Goal: Find specific page/section: Find specific page/section

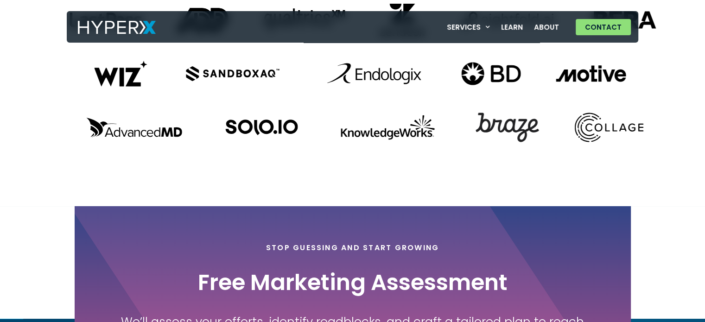
scroll to position [3446, 0]
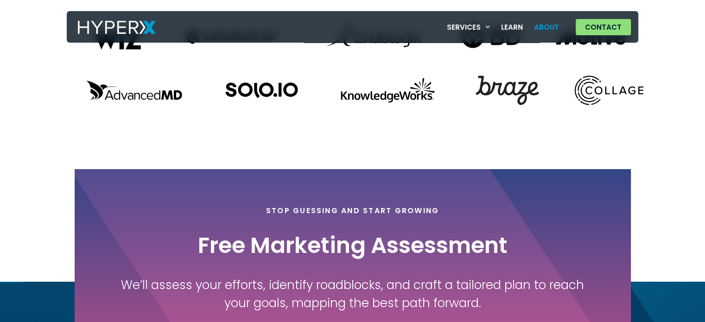
click at [545, 25] on link "About" at bounding box center [546, 27] width 36 height 19
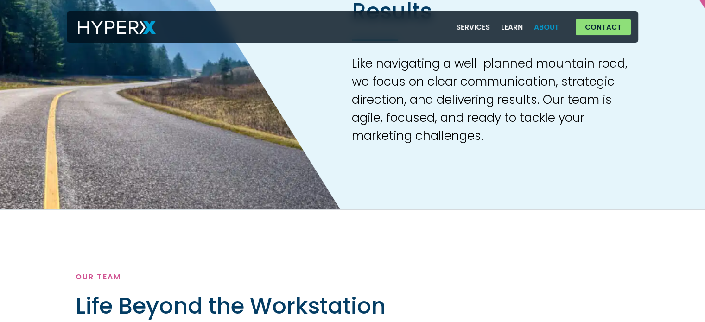
scroll to position [492, 0]
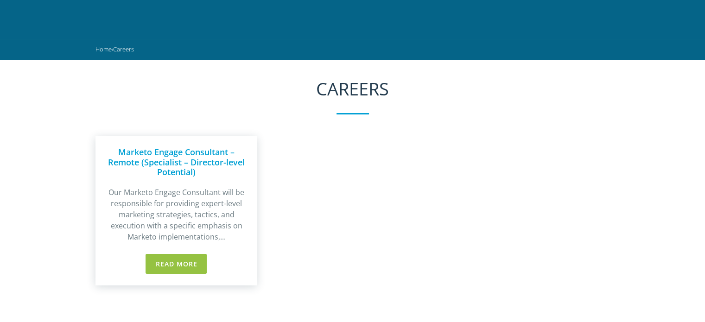
scroll to position [46, 0]
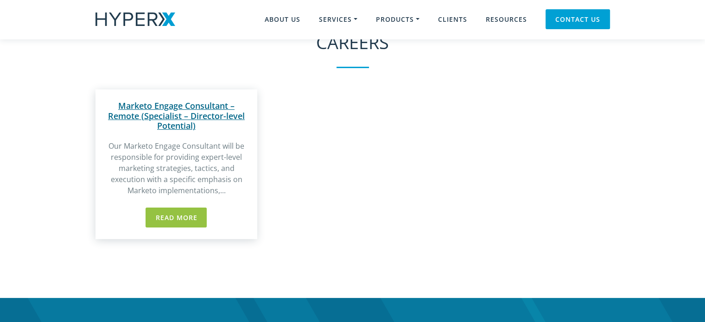
click at [183, 111] on link "Marketo Engage Consultant – Remote (Specialist – Director-level Potential)" at bounding box center [176, 115] width 137 height 31
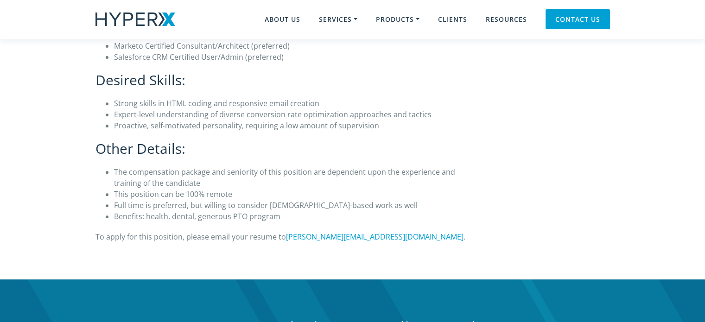
scroll to position [371, 0]
